Goal: Information Seeking & Learning: Learn about a topic

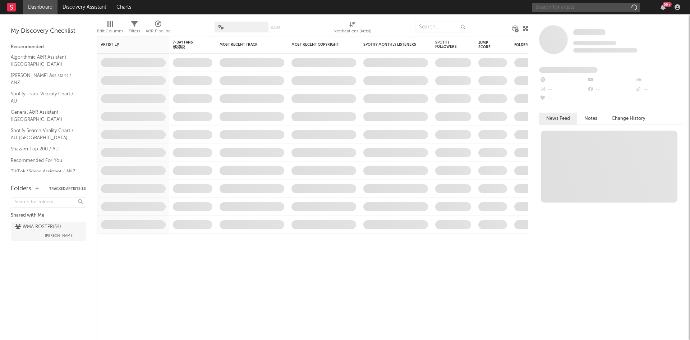
click at [564, 6] on input "text" at bounding box center [586, 7] width 108 height 9
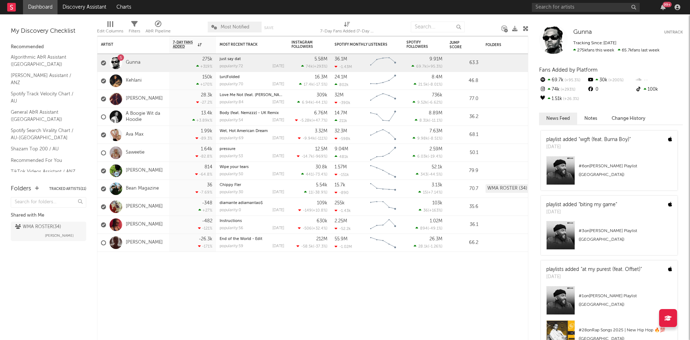
click at [552, 37] on div at bounding box center [553, 39] width 29 height 29
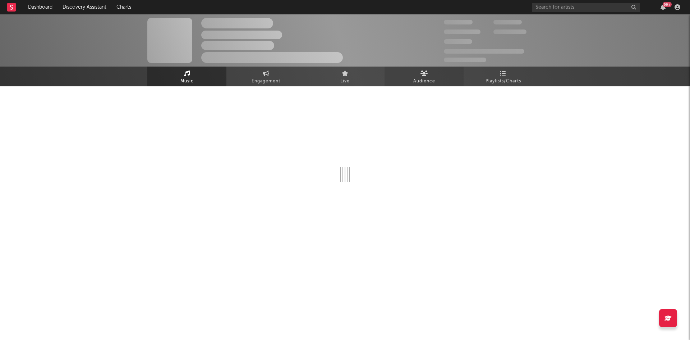
click at [425, 79] on span "Audience" at bounding box center [424, 81] width 22 height 9
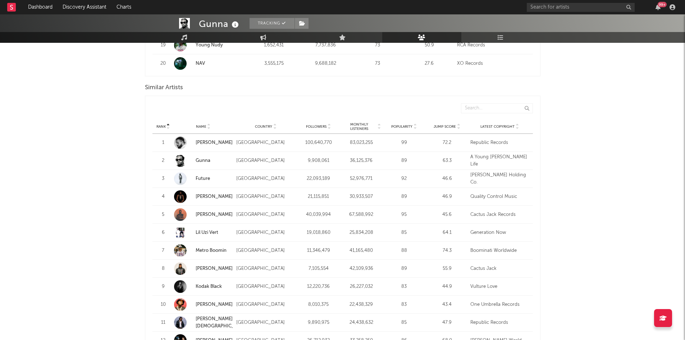
scroll to position [652, 0]
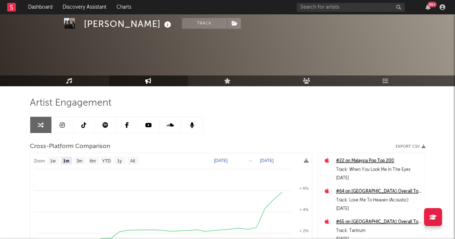
select select "1m"
